Goal: Task Accomplishment & Management: Use online tool/utility

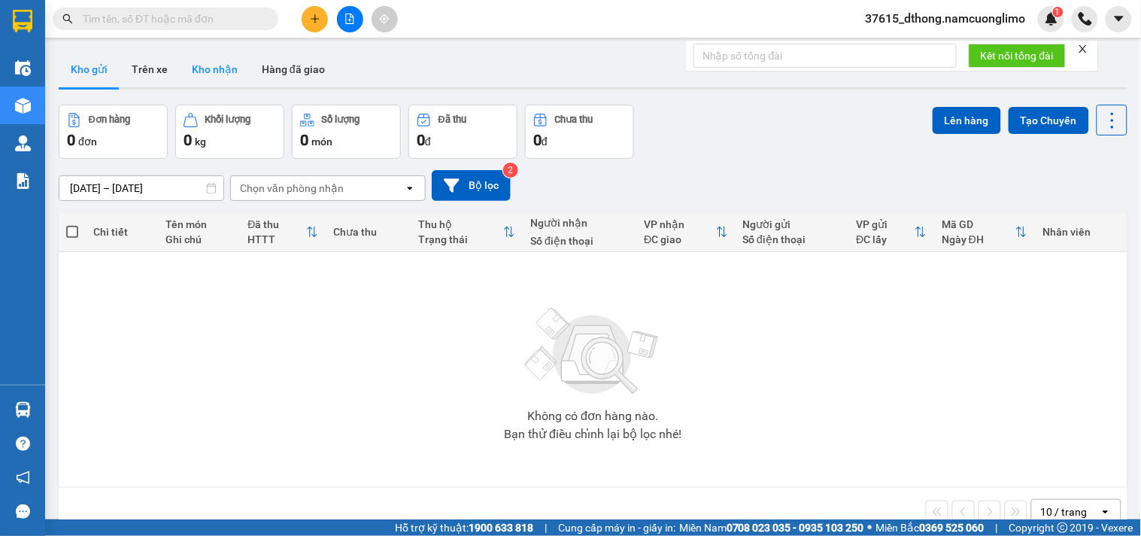
click at [208, 70] on button "Kho nhận" at bounding box center [215, 69] width 70 height 36
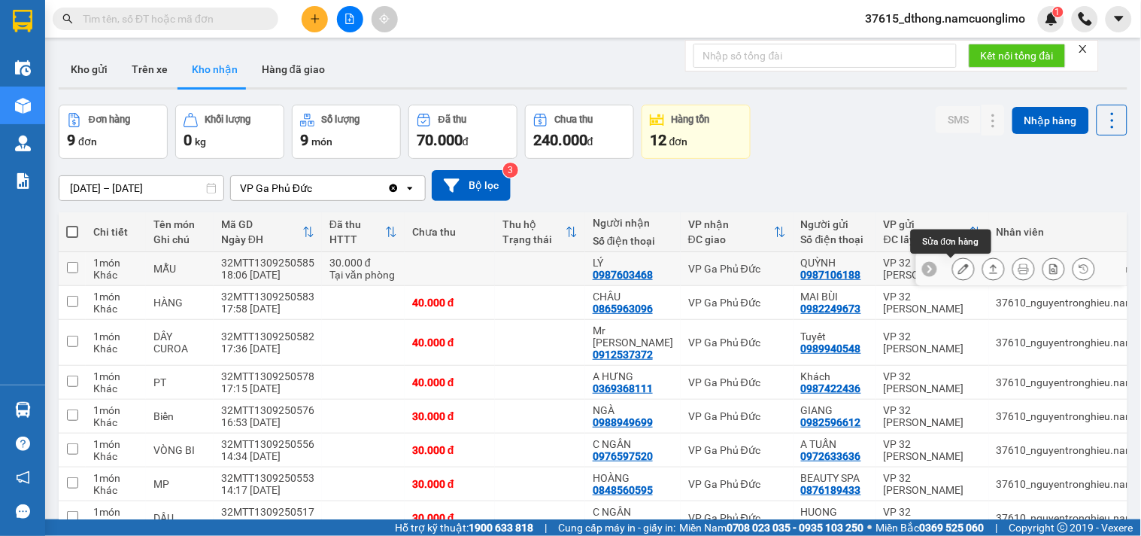
click at [958, 269] on icon at bounding box center [963, 268] width 11 height 11
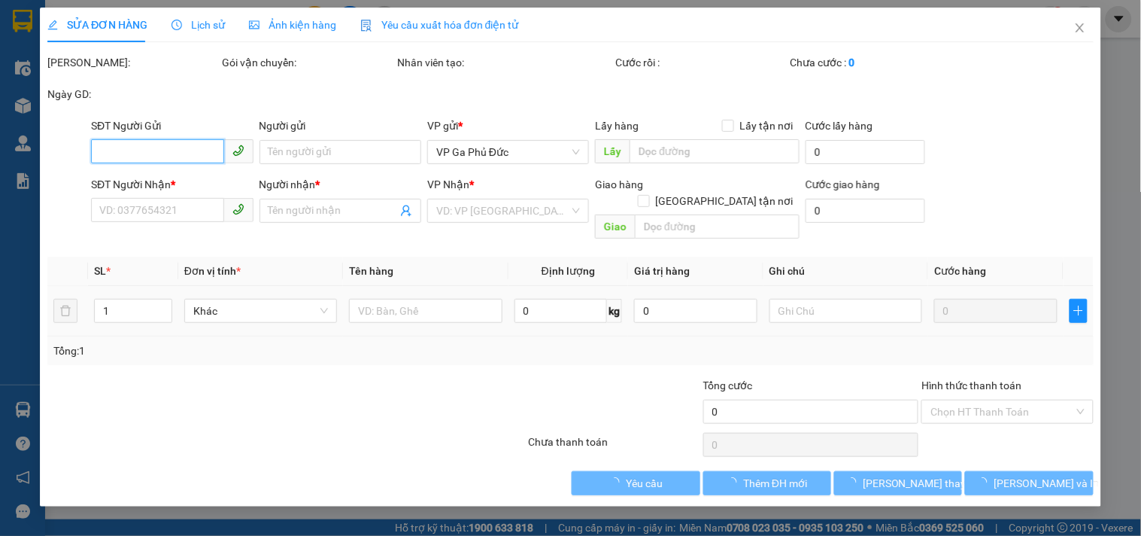
type input "0987106188"
type input "QUỲNH"
type input "0987603468"
type input "LÝ"
type input "30.000"
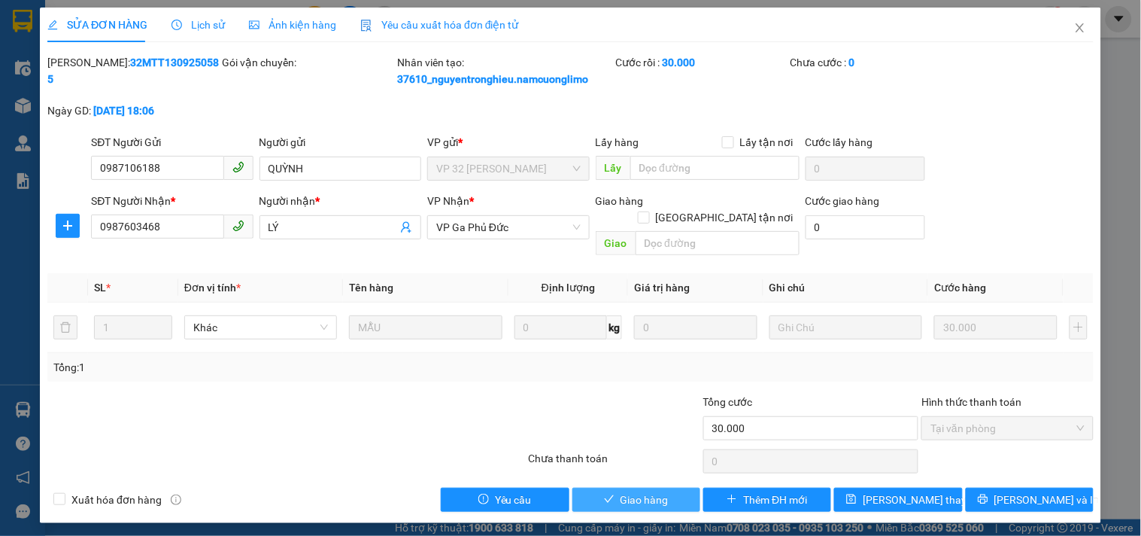
click at [667, 491] on span "Giao hàng" at bounding box center [645, 499] width 48 height 17
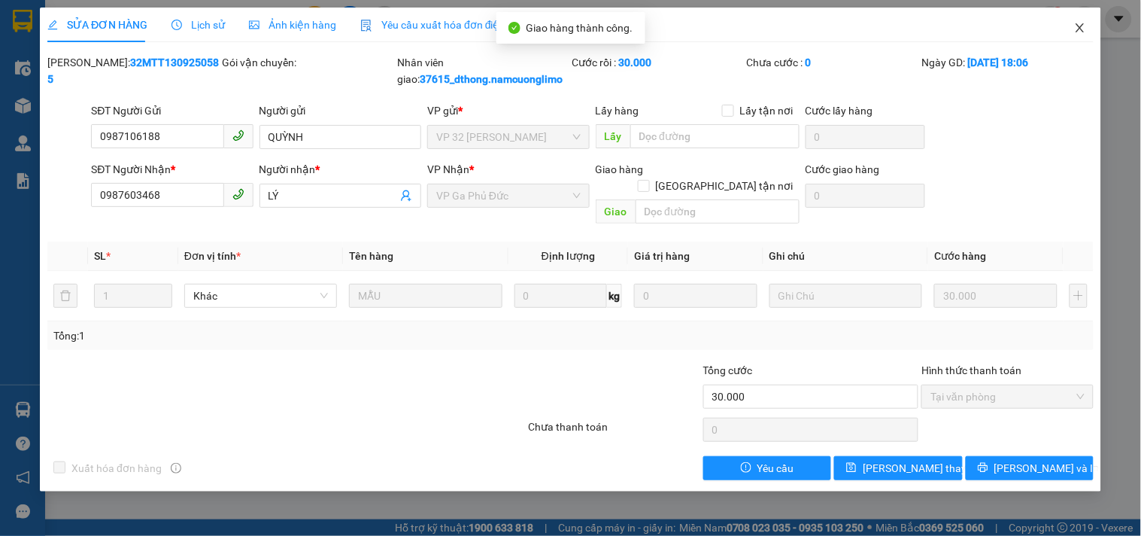
click at [1082, 29] on icon "close" at bounding box center [1080, 28] width 12 height 12
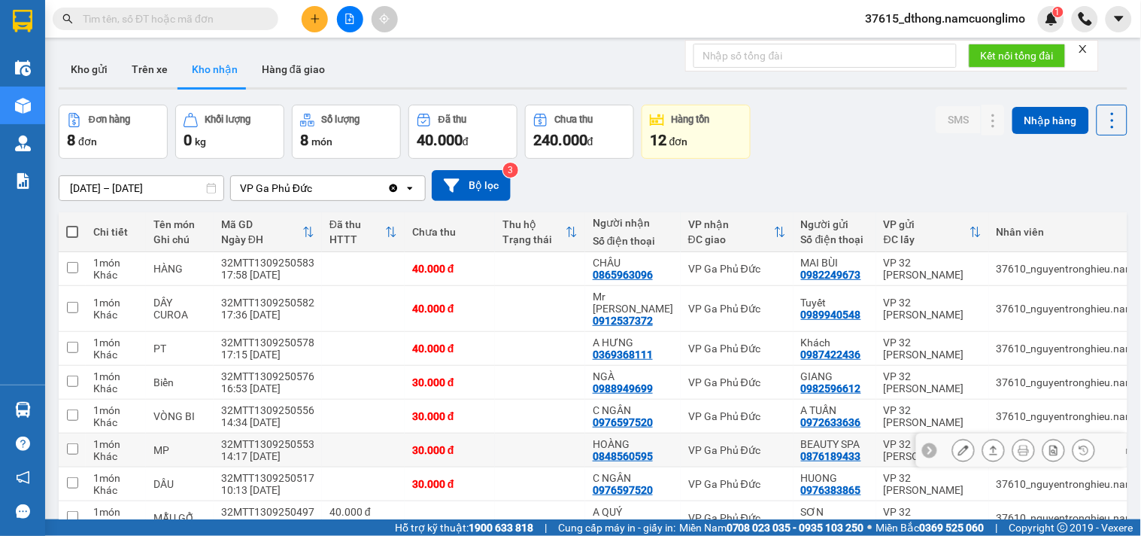
click at [958, 445] on icon at bounding box center [963, 450] width 11 height 11
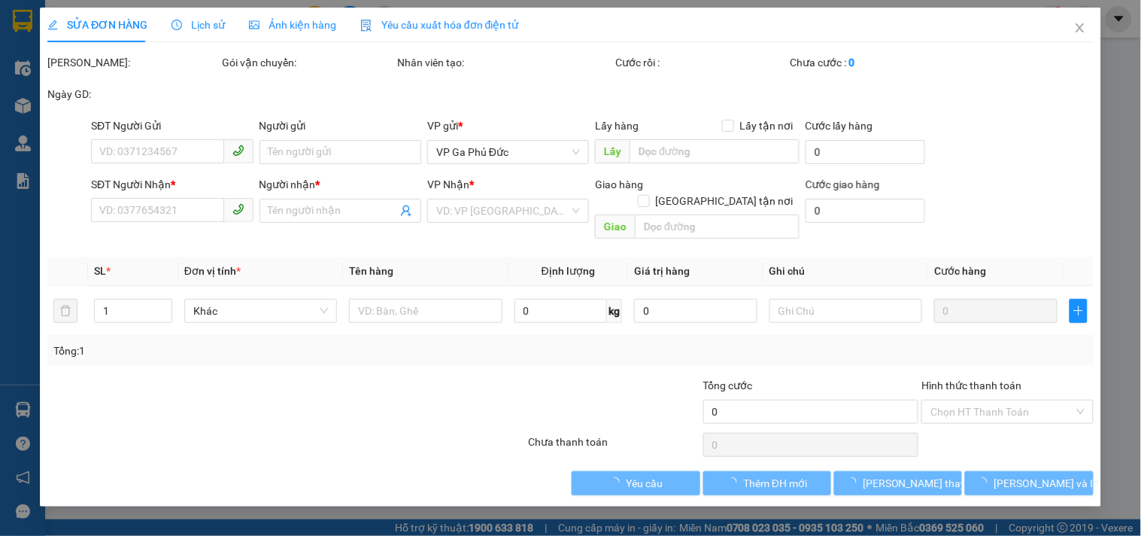
type input "0876189433"
type input "BEAUTY SPA"
type input "0848560595"
type input "HOÀNG"
type input "30.000"
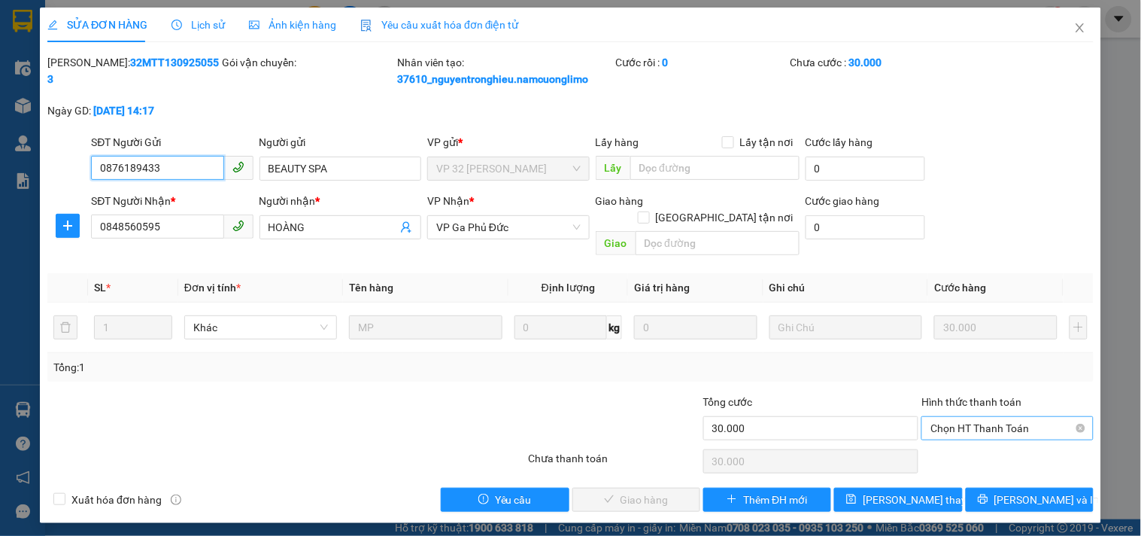
click at [951, 418] on span "Chọn HT Thanh Toán" at bounding box center [1006, 428] width 153 height 23
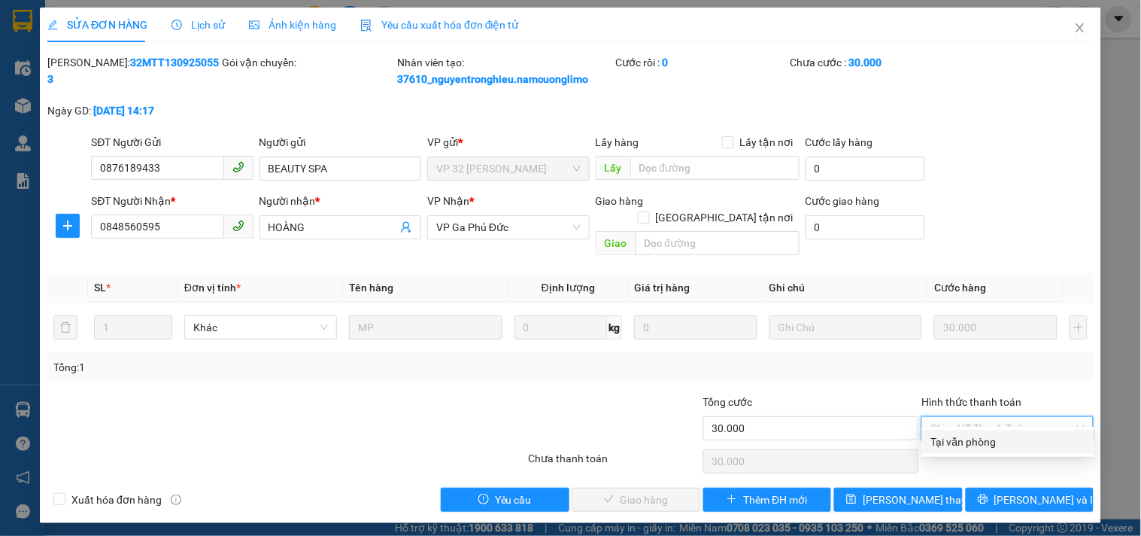
click at [952, 442] on div "Tại văn phòng" at bounding box center [1008, 441] width 154 height 17
type input "0"
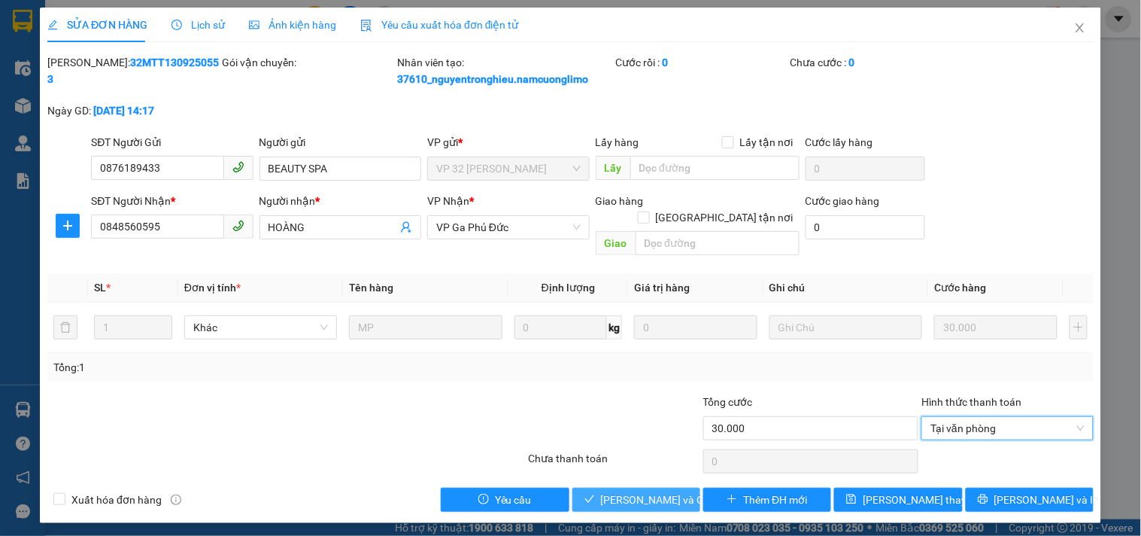
click at [651, 491] on span "[PERSON_NAME] và Giao hàng" at bounding box center [673, 499] width 144 height 17
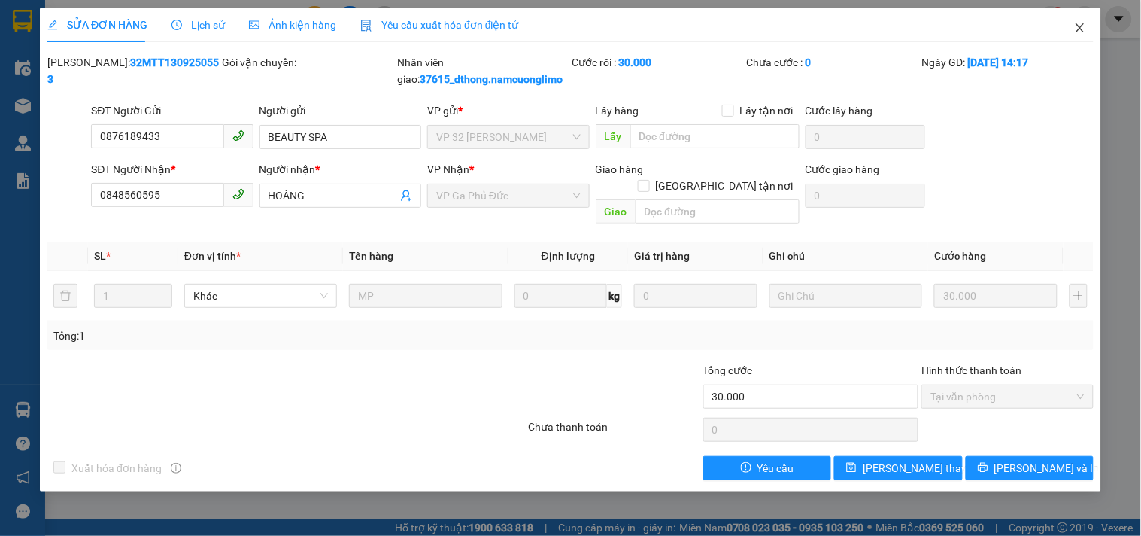
click at [1082, 28] on icon "close" at bounding box center [1080, 28] width 12 height 12
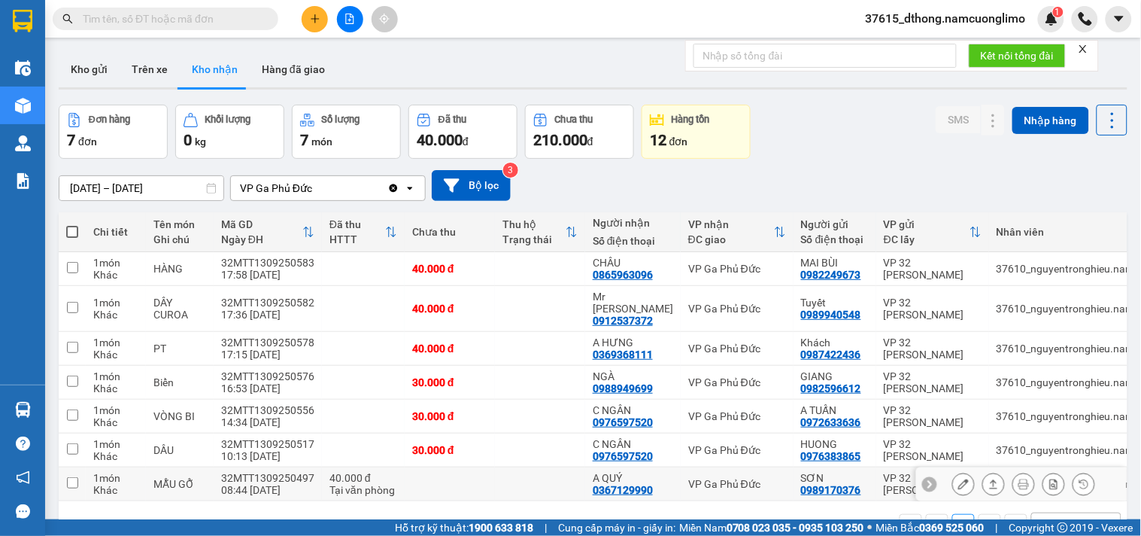
scroll to position [69, 0]
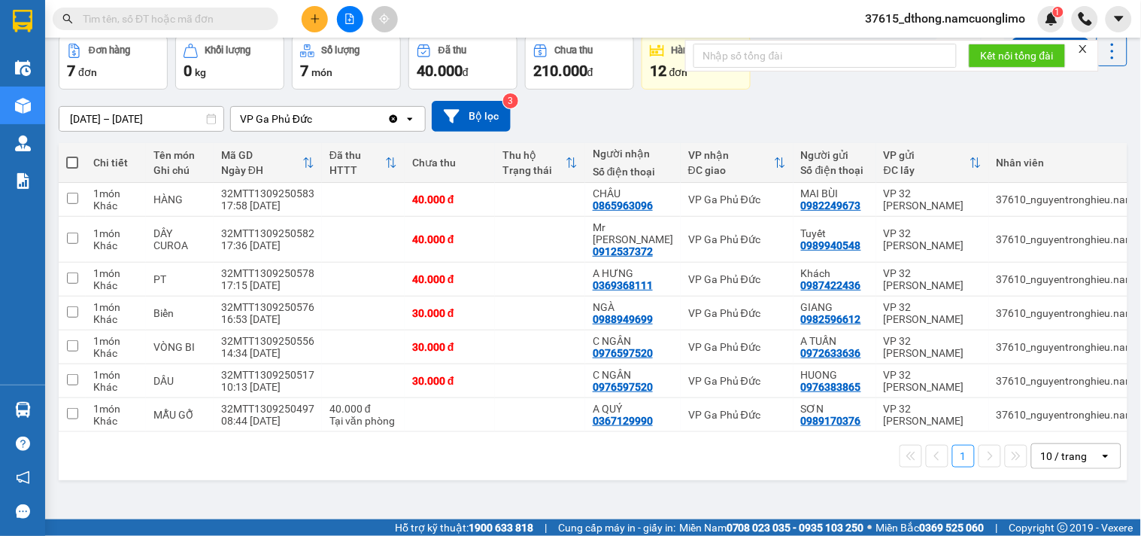
click at [964, 23] on span "37615_dthong.namcuonglimo" at bounding box center [946, 18] width 184 height 19
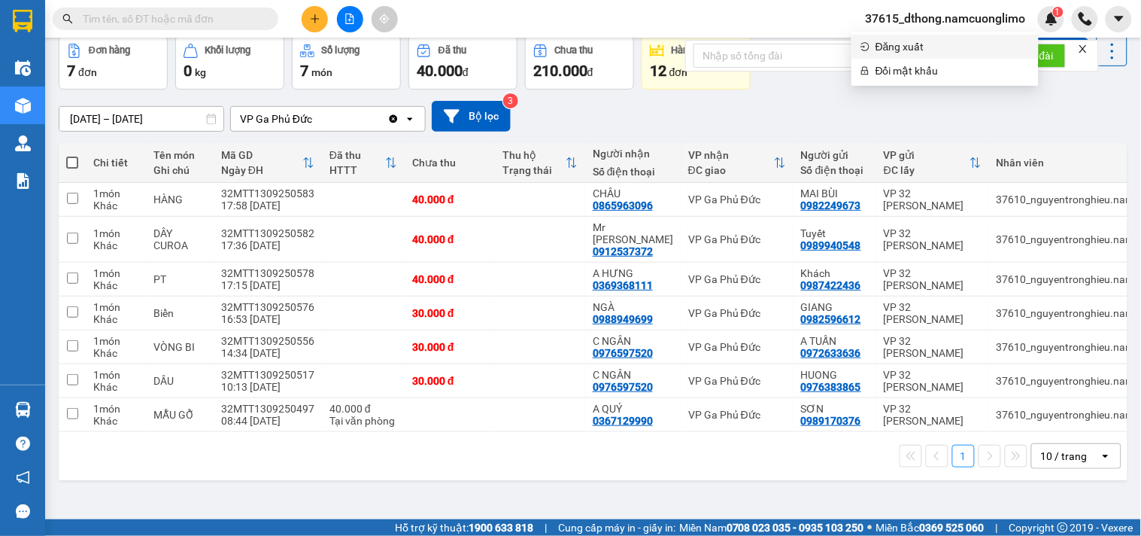
click at [906, 42] on span "Đăng xuất" at bounding box center [953, 46] width 154 height 17
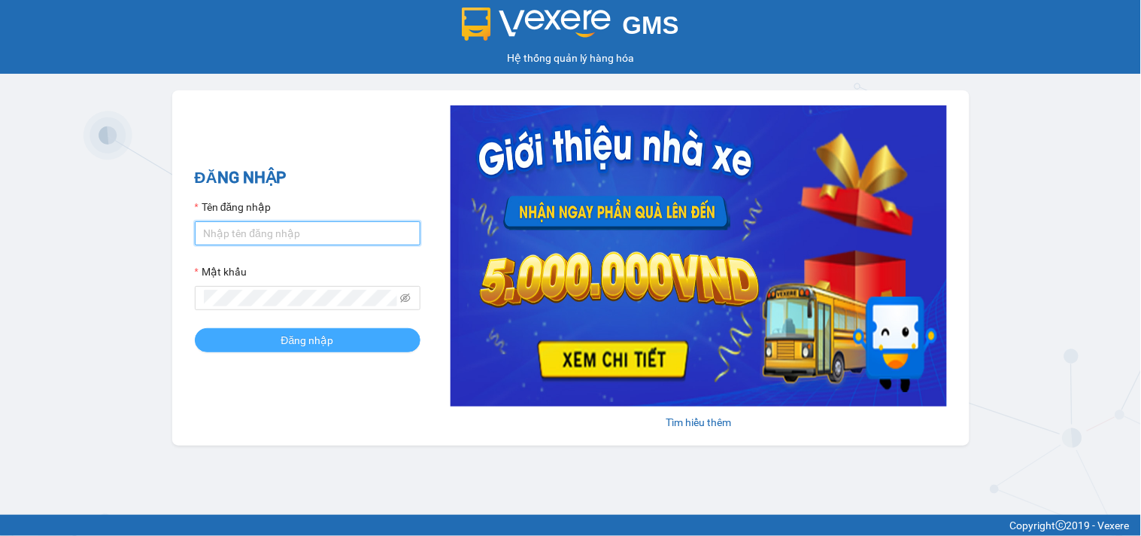
type input "dthong.namcuonglimo"
click at [277, 337] on button "Đăng nhập" at bounding box center [308, 340] width 226 height 24
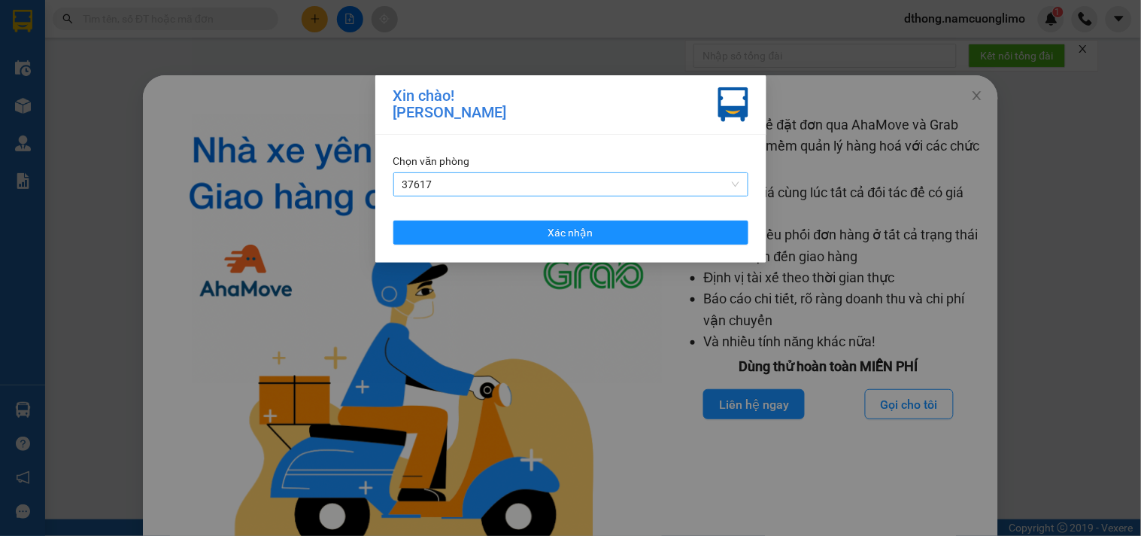
click at [480, 175] on span "37617" at bounding box center [570, 184] width 337 height 23
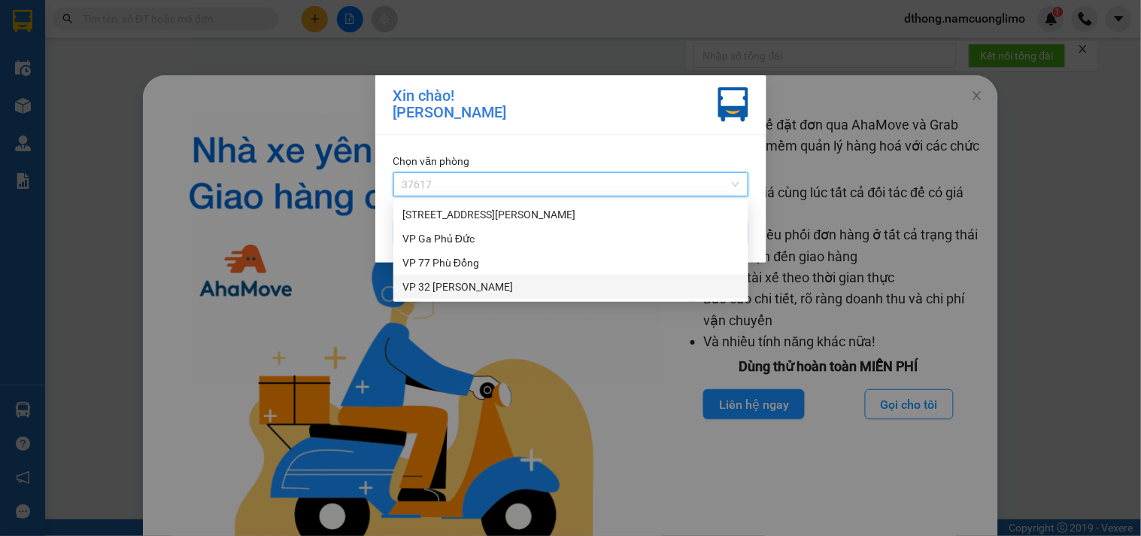
click at [432, 290] on div "VP 32 [PERSON_NAME]" at bounding box center [570, 286] width 337 height 17
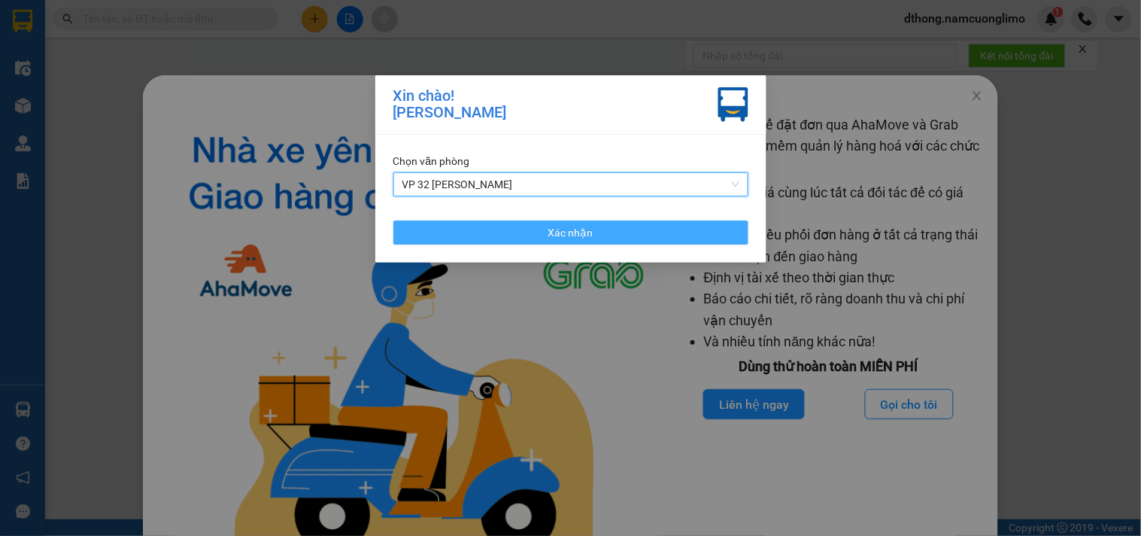
click at [504, 229] on button "Xác nhận" at bounding box center [570, 232] width 355 height 24
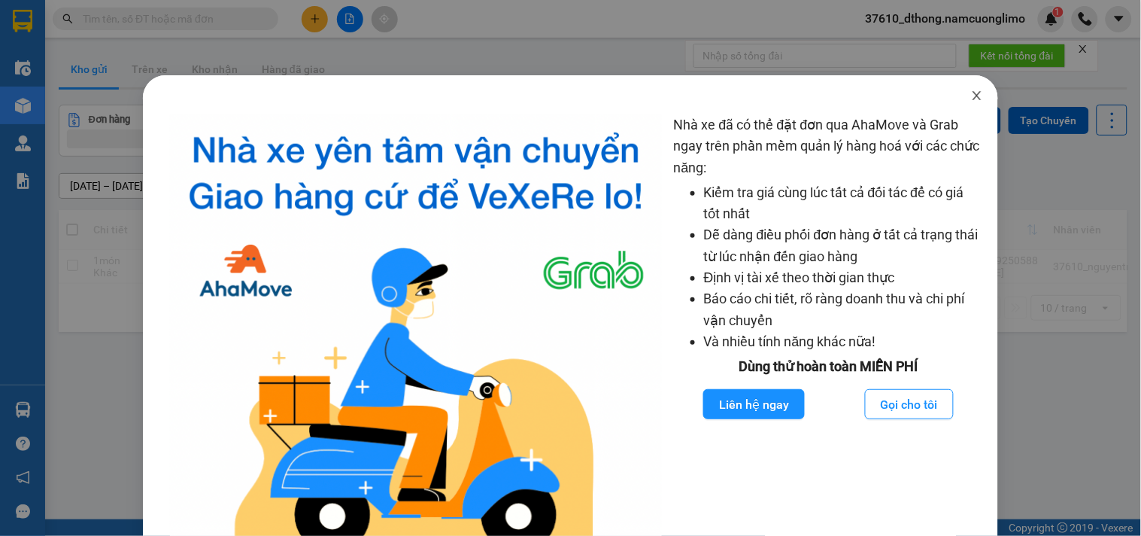
click at [971, 93] on icon "close" at bounding box center [977, 96] width 12 height 12
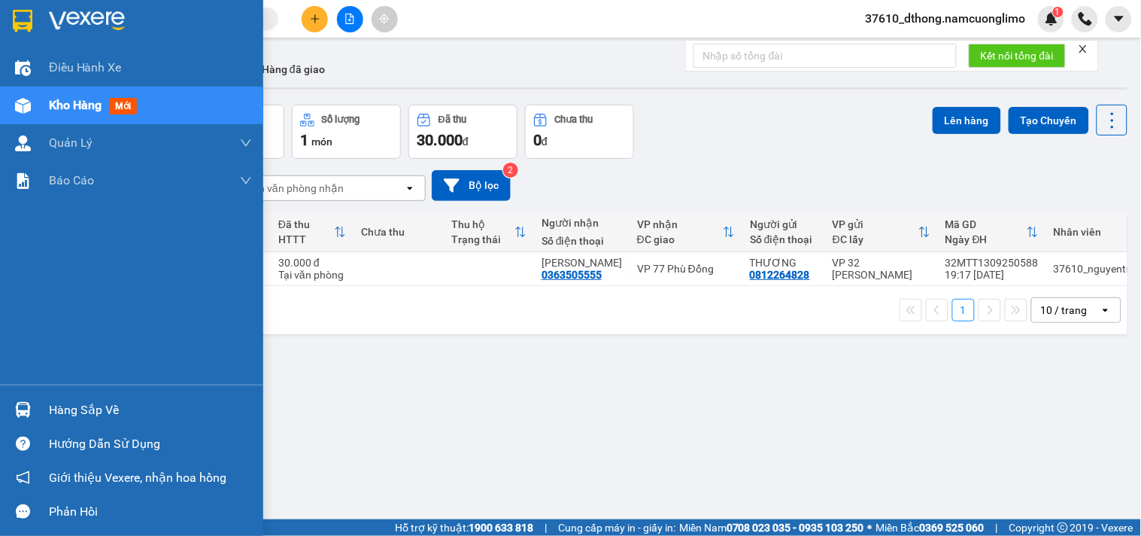
click at [23, 10] on img at bounding box center [23, 21] width 20 height 23
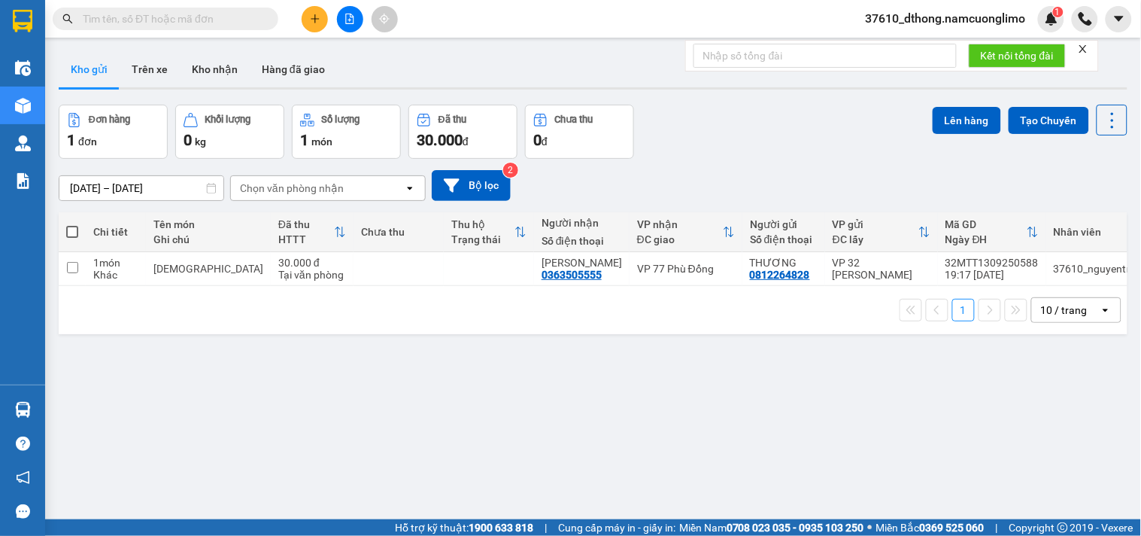
click at [73, 233] on span at bounding box center [72, 232] width 12 height 12
click at [72, 224] on input "checkbox" at bounding box center [72, 224] width 0 height 0
checkbox input "true"
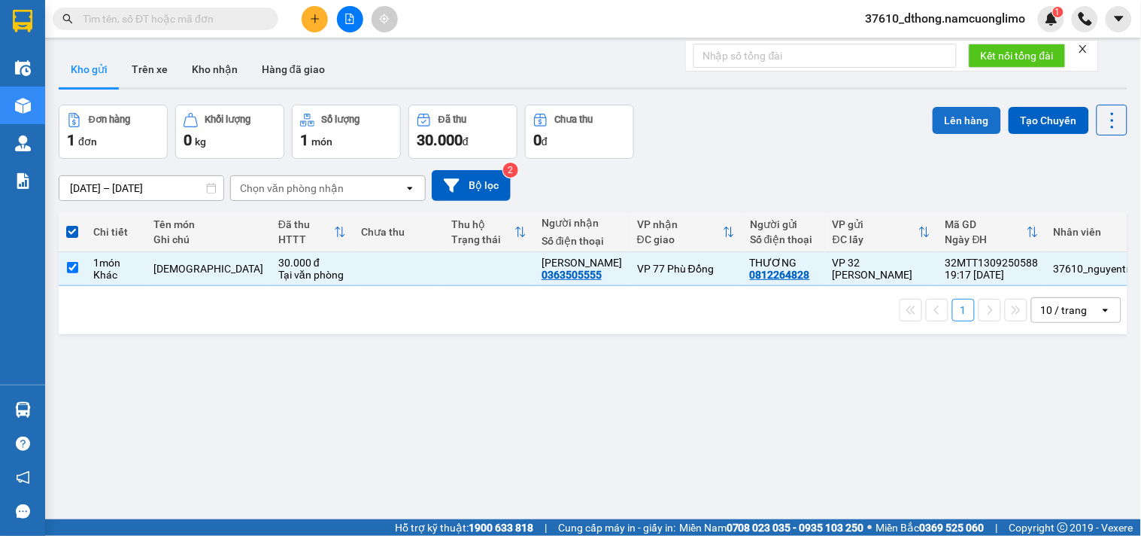
click at [954, 116] on button "Lên hàng" at bounding box center [967, 120] width 68 height 27
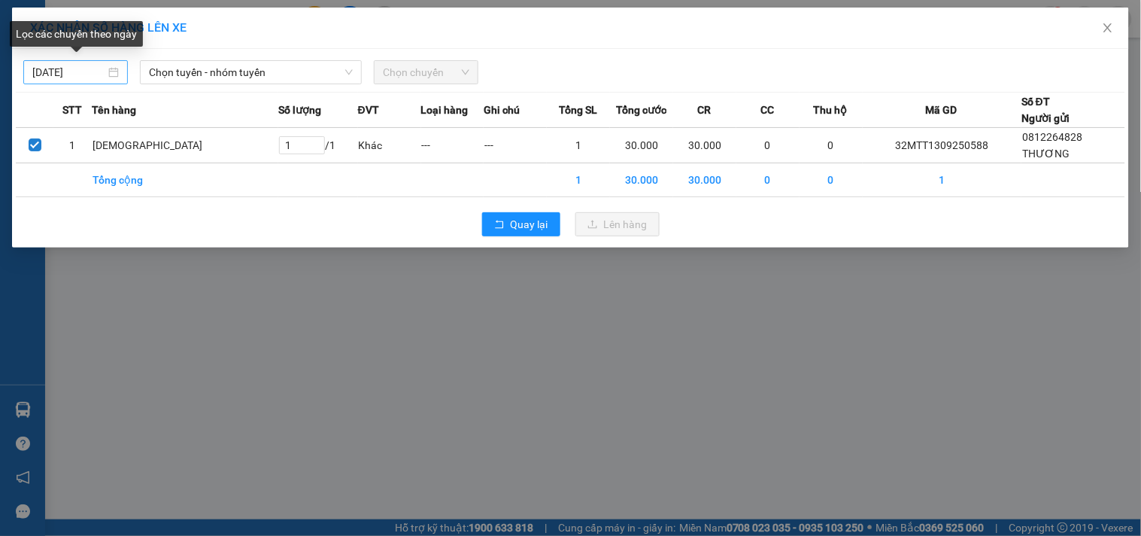
click at [63, 76] on input "[DATE]" at bounding box center [68, 72] width 73 height 17
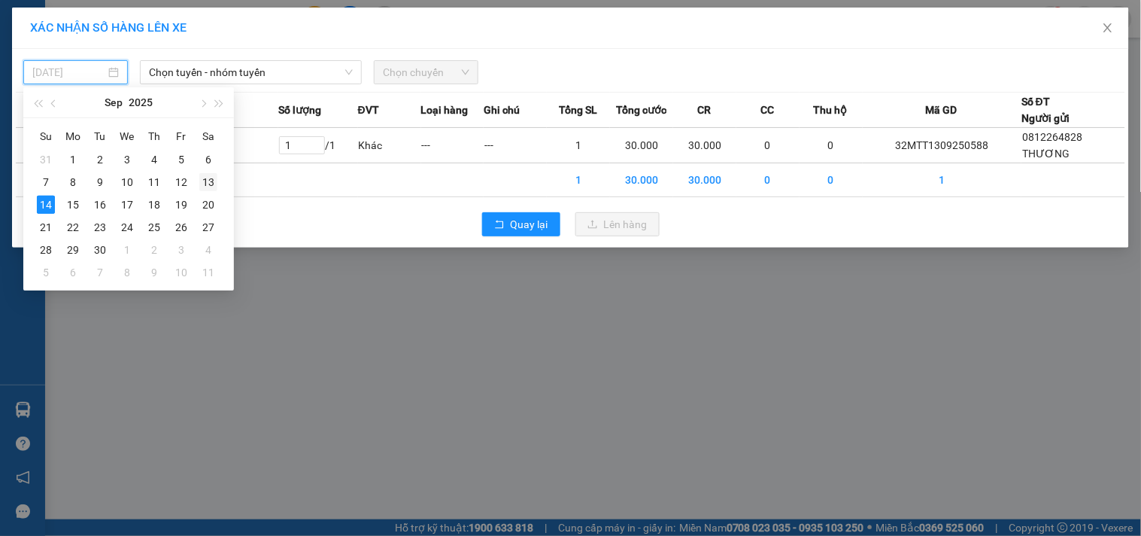
click at [214, 184] on div "13" at bounding box center [208, 182] width 18 height 18
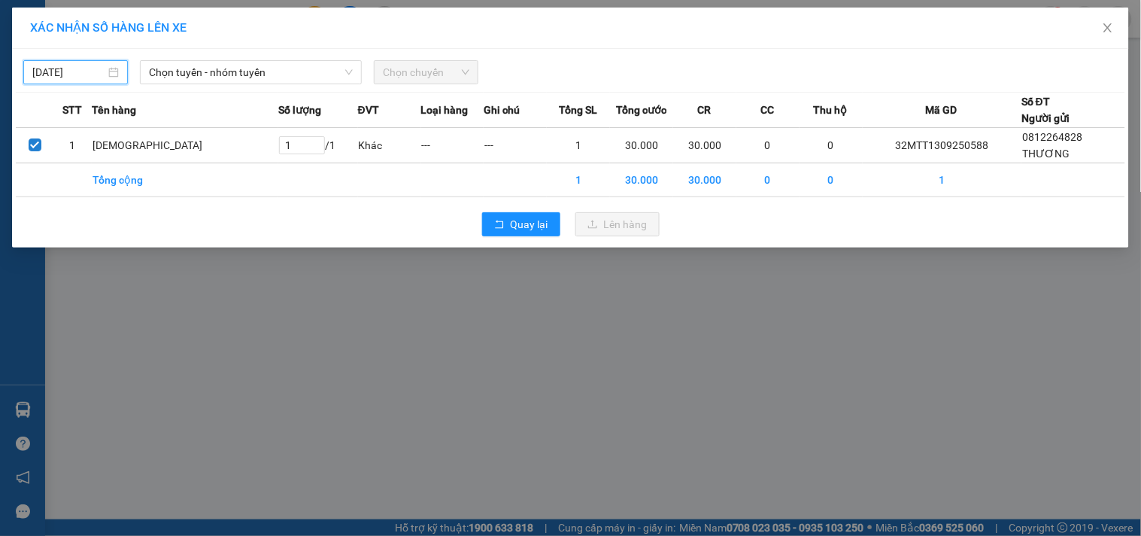
type input "13/09/2025"
click at [196, 70] on span "Chọn tuyến - nhóm tuyến" at bounding box center [251, 72] width 204 height 23
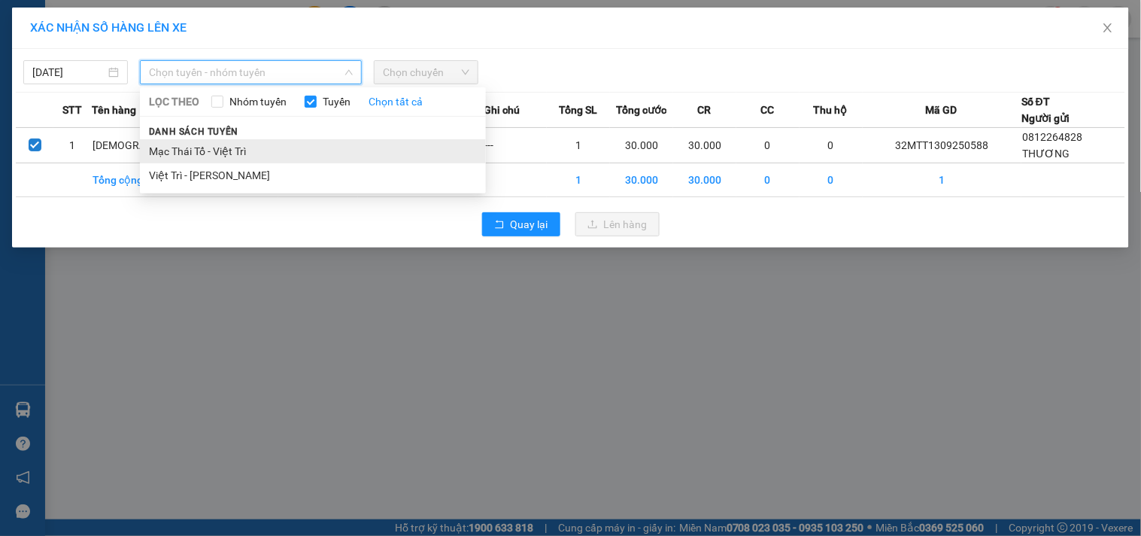
click at [201, 151] on li "Mạc Thái Tổ - Việt Trì" at bounding box center [313, 151] width 346 height 24
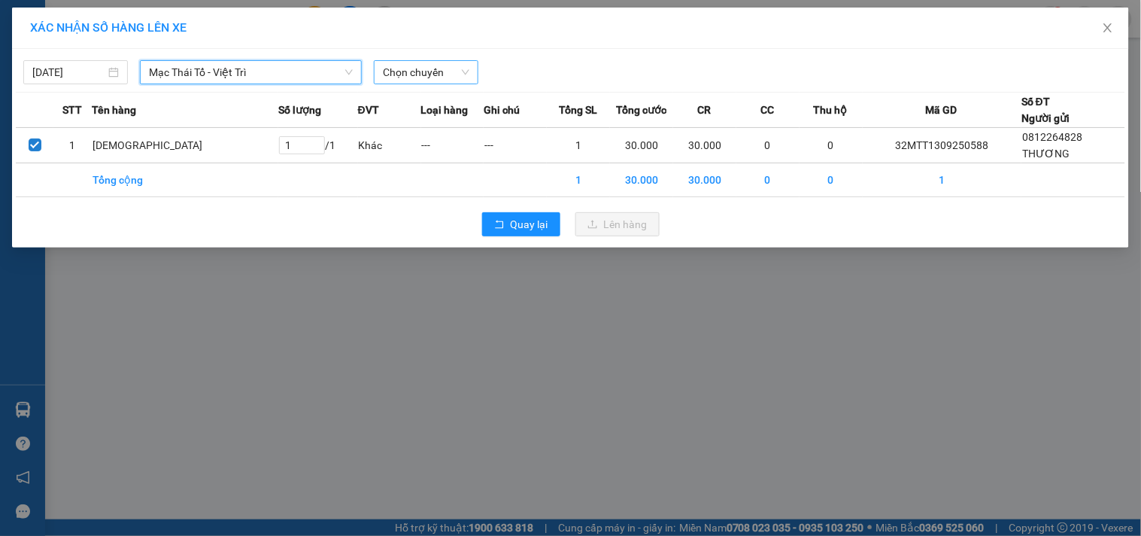
click at [436, 70] on span "Chọn chuyến" at bounding box center [426, 72] width 87 height 23
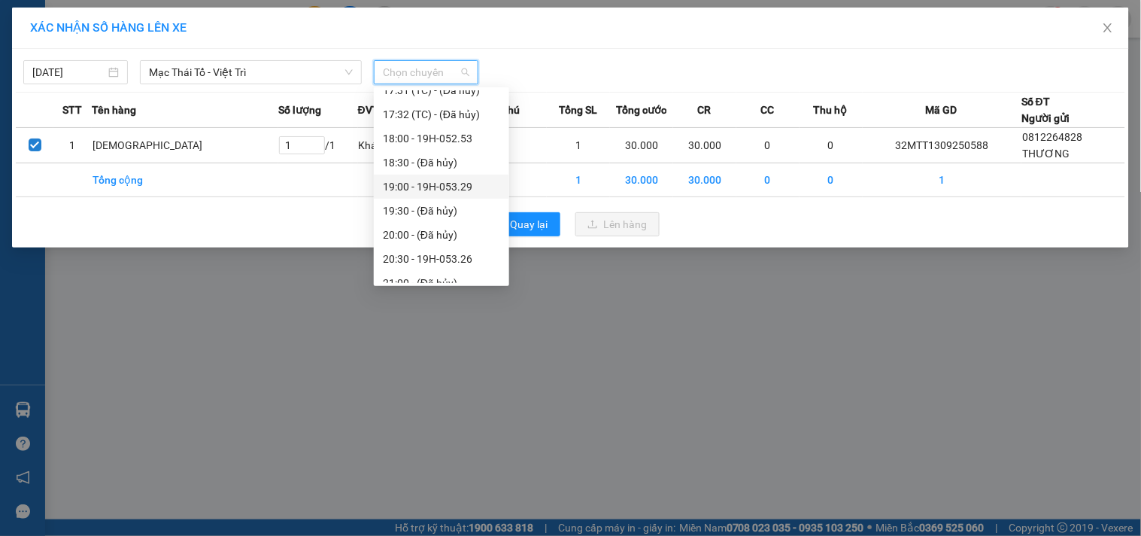
scroll to position [626, 0]
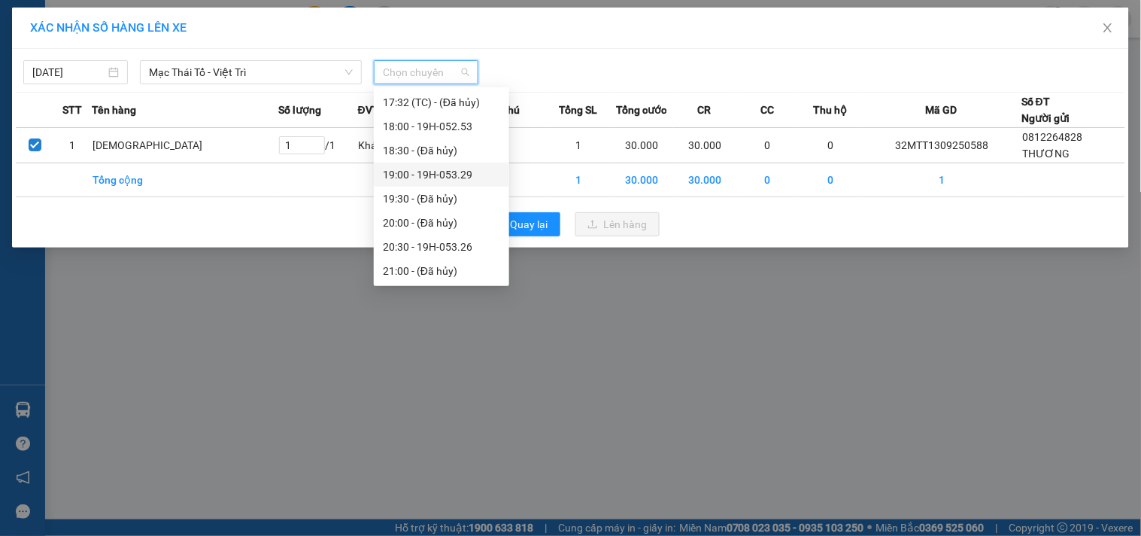
click at [460, 179] on div "19:00 - 19H-053.29" at bounding box center [441, 174] width 117 height 17
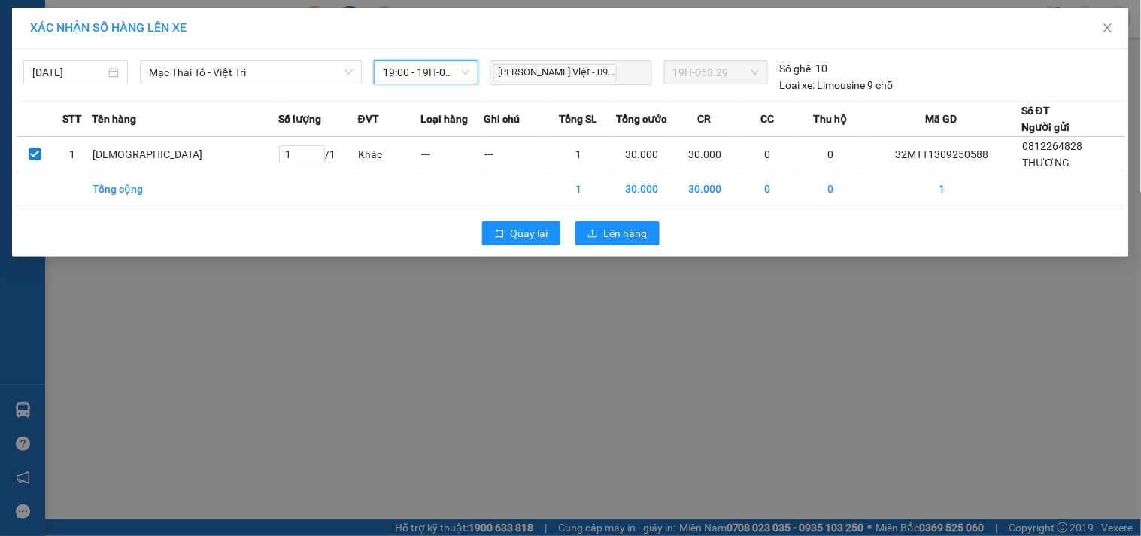
click at [452, 78] on span "19:00 - 19H-053.29" at bounding box center [426, 72] width 87 height 23
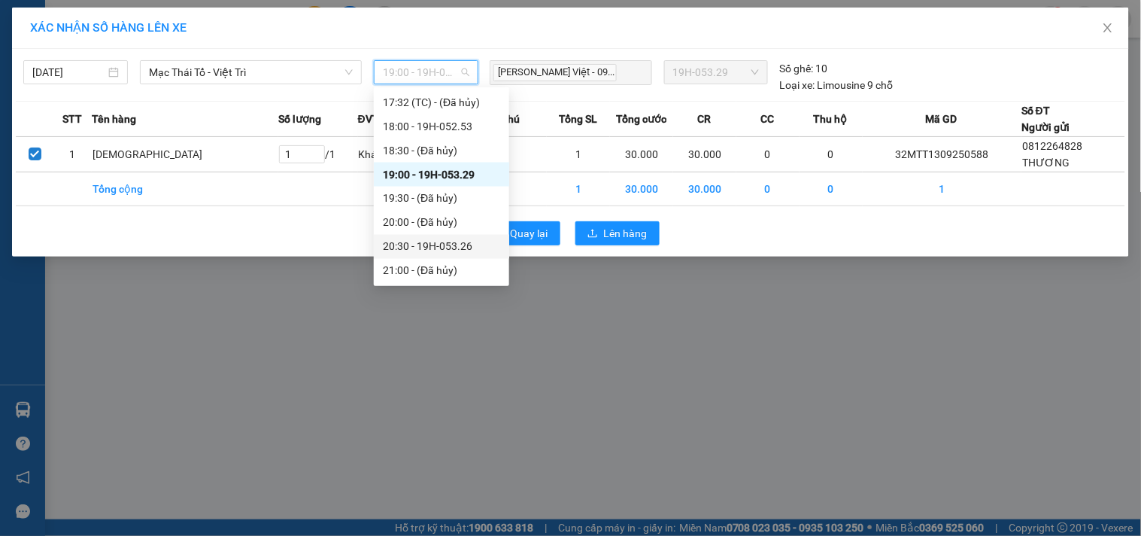
click at [463, 249] on div "20:30 - 19H-053.26" at bounding box center [441, 246] width 117 height 17
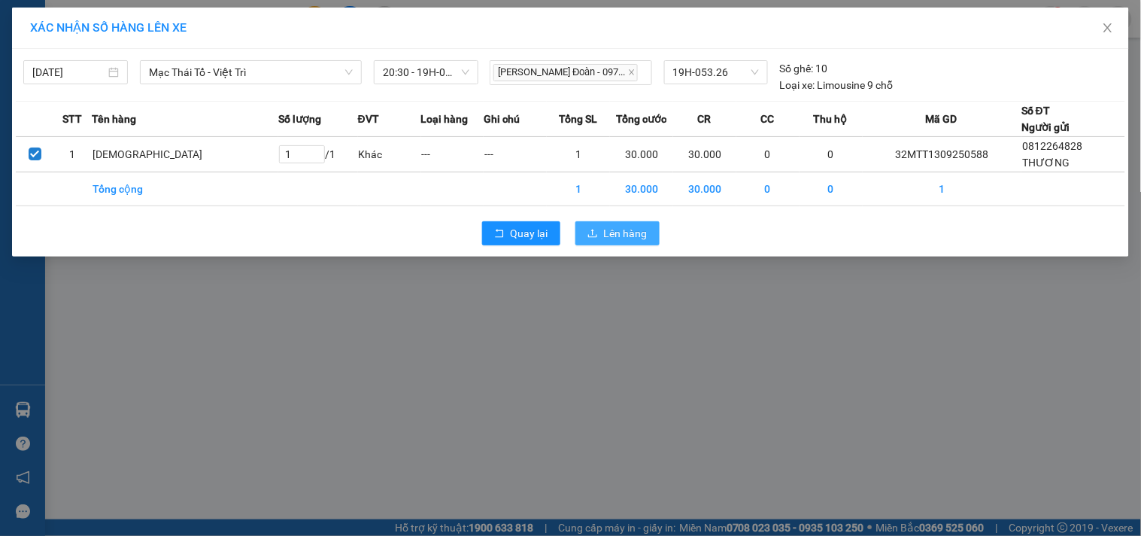
click at [623, 236] on span "Lên hàng" at bounding box center [626, 233] width 44 height 17
